Goal: Task Accomplishment & Management: Use online tool/utility

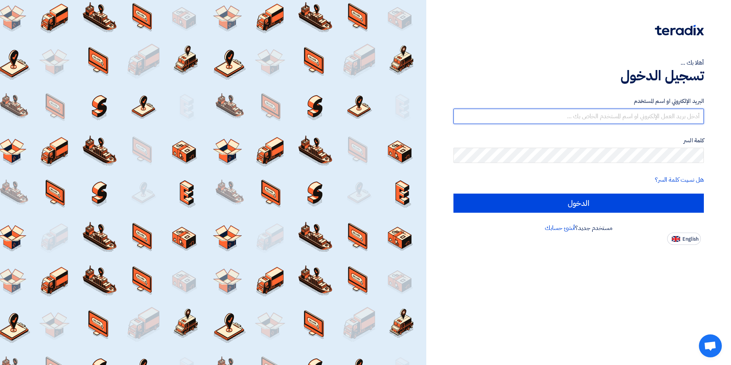
click at [676, 118] on input "text" at bounding box center [578, 116] width 250 height 15
type input "ة"
type input "o"
click at [661, 116] on input "text" at bounding box center [578, 116] width 250 height 15
click at [572, 120] on input "text" at bounding box center [578, 116] width 250 height 15
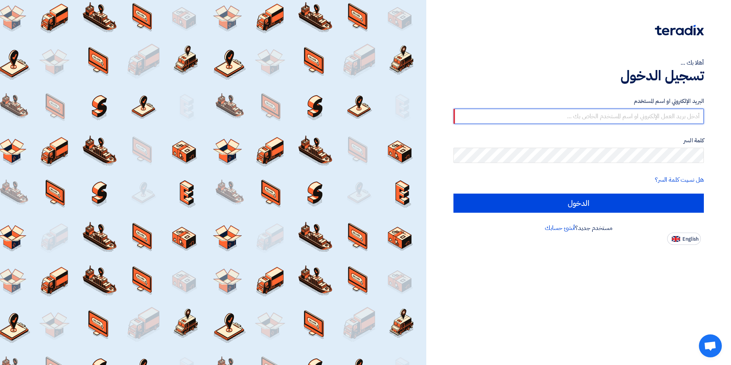
click at [524, 113] on input "text" at bounding box center [578, 116] width 250 height 15
click at [464, 115] on input "text" at bounding box center [578, 116] width 250 height 15
click at [539, 110] on input "text" at bounding box center [578, 116] width 250 height 15
click at [545, 115] on input "text" at bounding box center [578, 116] width 250 height 15
click at [695, 116] on input "[EMAIL_ADDRESS]" at bounding box center [578, 116] width 250 height 15
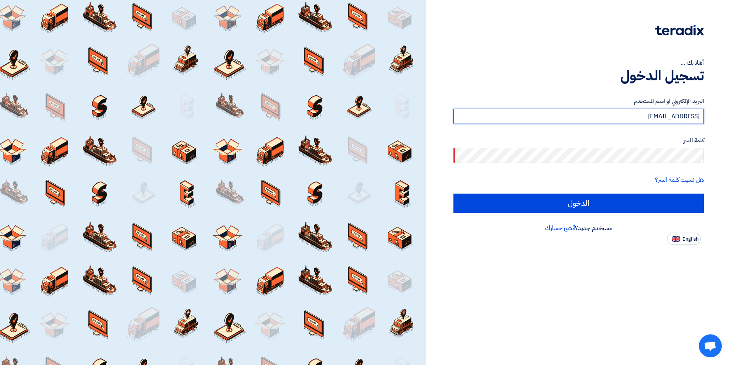
click at [695, 116] on input "[EMAIL_ADDRESS]" at bounding box center [578, 116] width 250 height 15
type input "[EMAIL_ADDRESS][DOMAIN_NAME]"
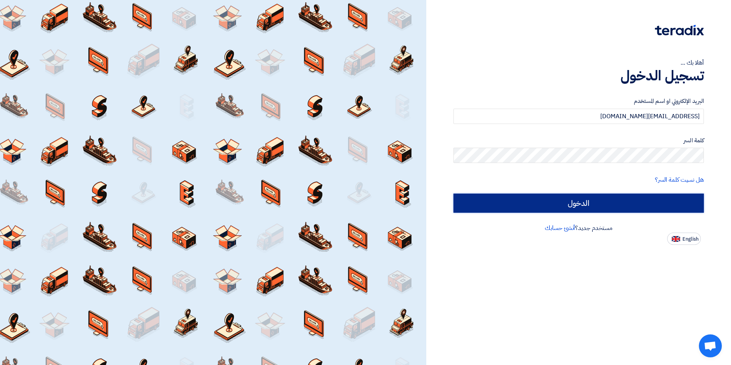
click at [596, 203] on input "الدخول" at bounding box center [578, 202] width 250 height 19
type input "Sign in"
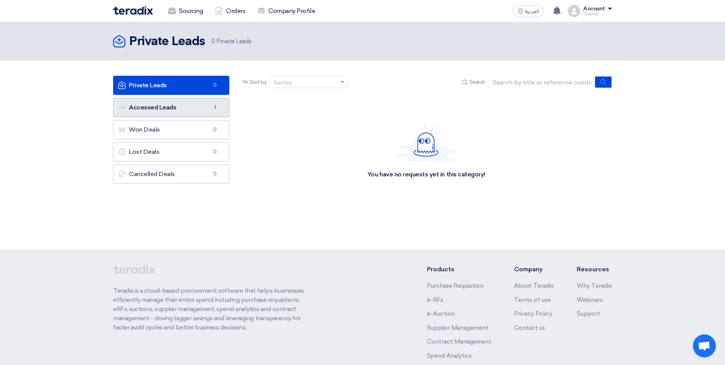
click at [193, 108] on link "Accessed Leads Accessed Leads 1" at bounding box center [171, 107] width 116 height 19
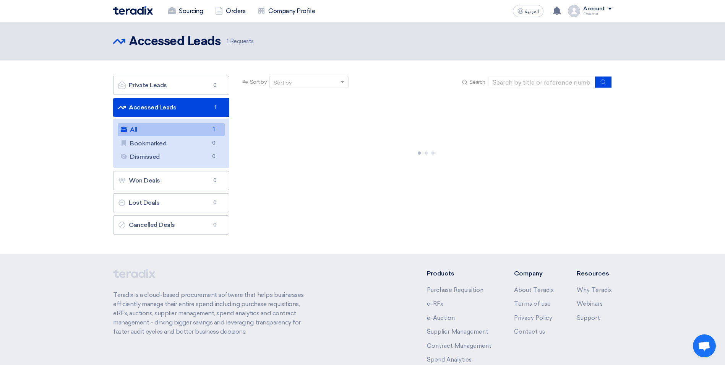
click at [175, 131] on link "All All 1" at bounding box center [171, 129] width 107 height 13
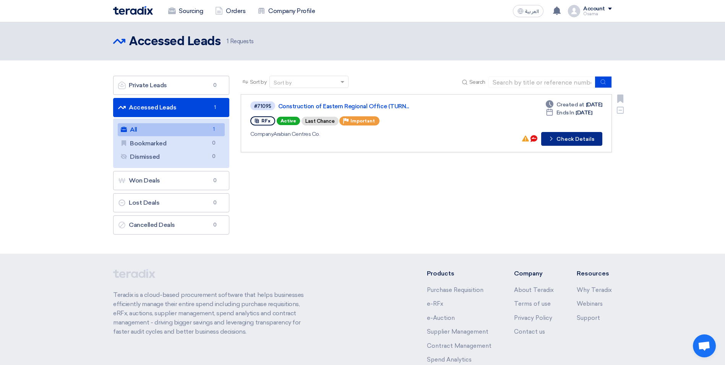
click at [585, 141] on button "Check details Check Details" at bounding box center [571, 139] width 61 height 14
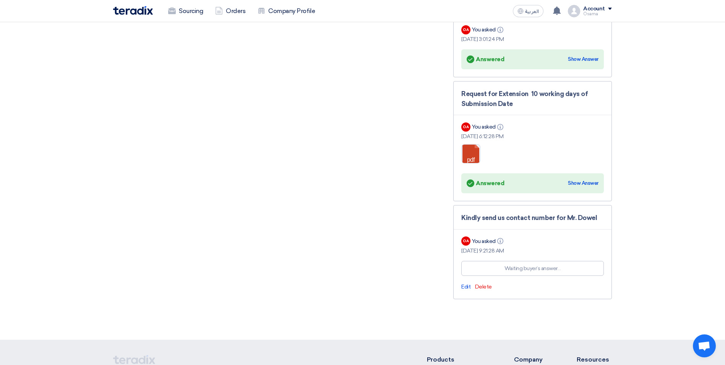
scroll to position [1567, 0]
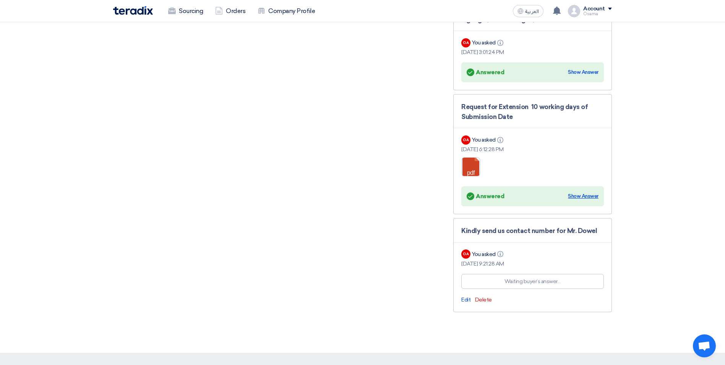
click at [585, 192] on div "Show Answer" at bounding box center [583, 196] width 31 height 8
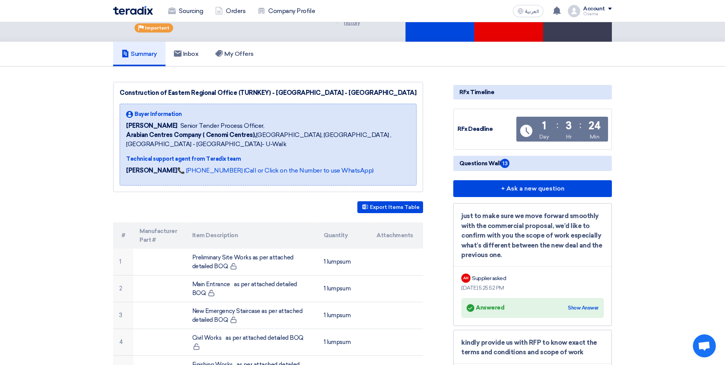
scroll to position [0, 0]
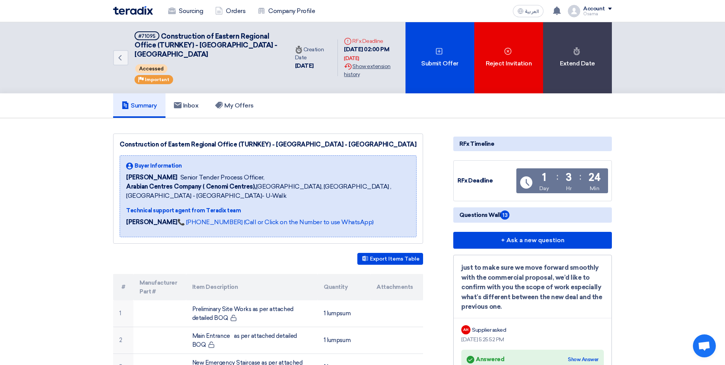
click at [369, 70] on div "Extension History Show extension history" at bounding box center [371, 70] width 55 height 16
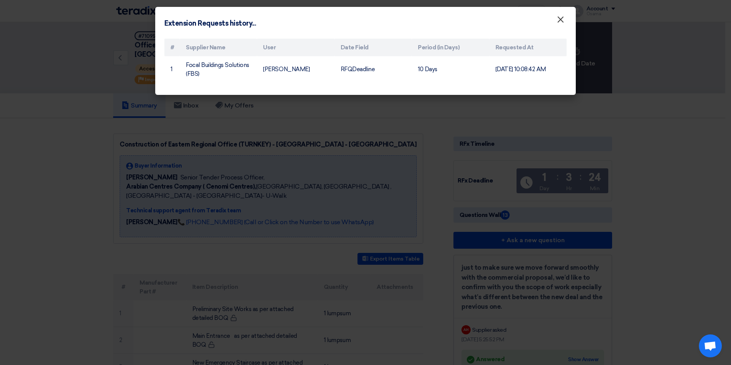
click at [559, 23] on span "×" at bounding box center [560, 21] width 8 height 15
